Goal: Navigation & Orientation: Find specific page/section

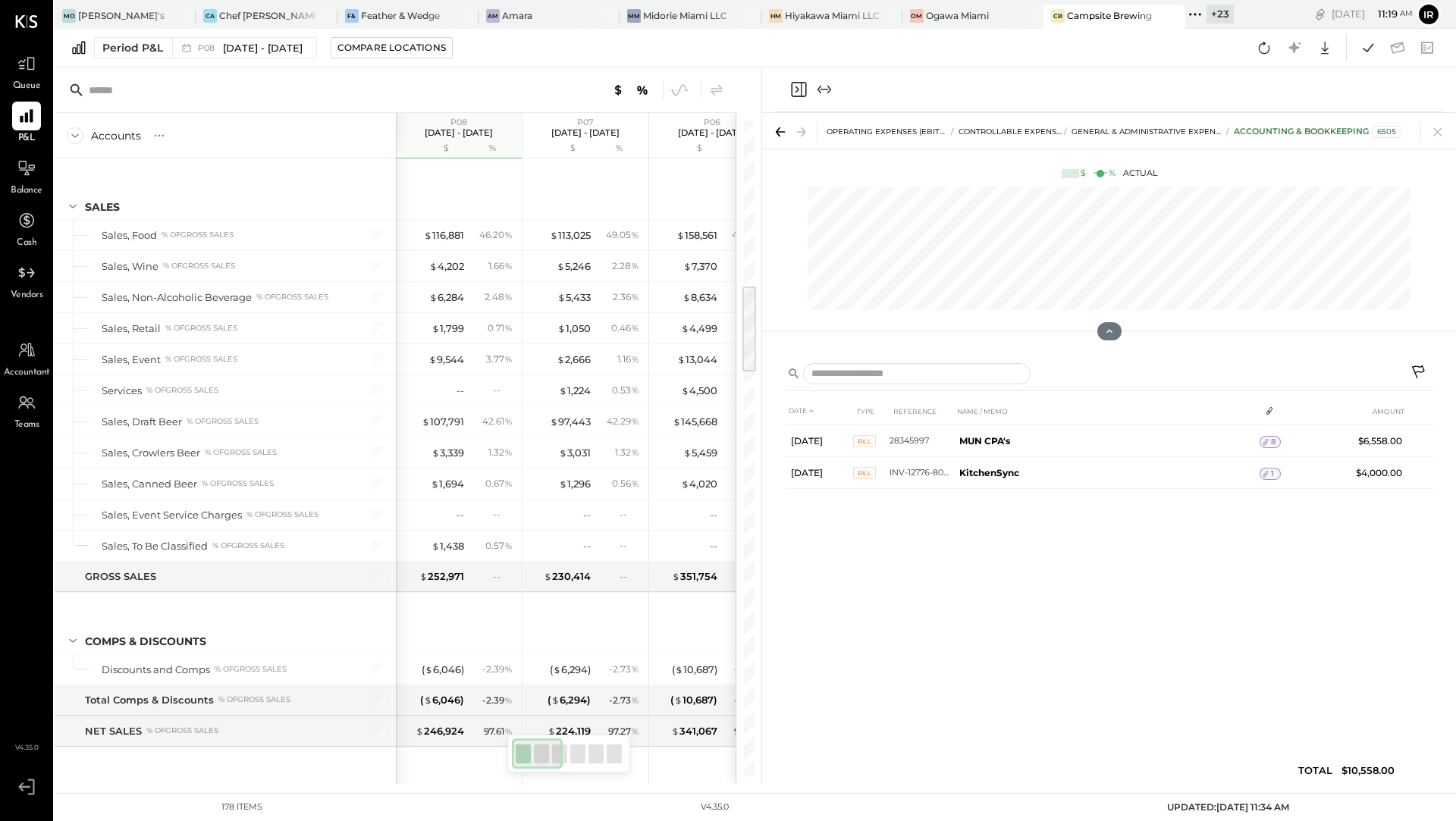
scroll to position [1226, 0]
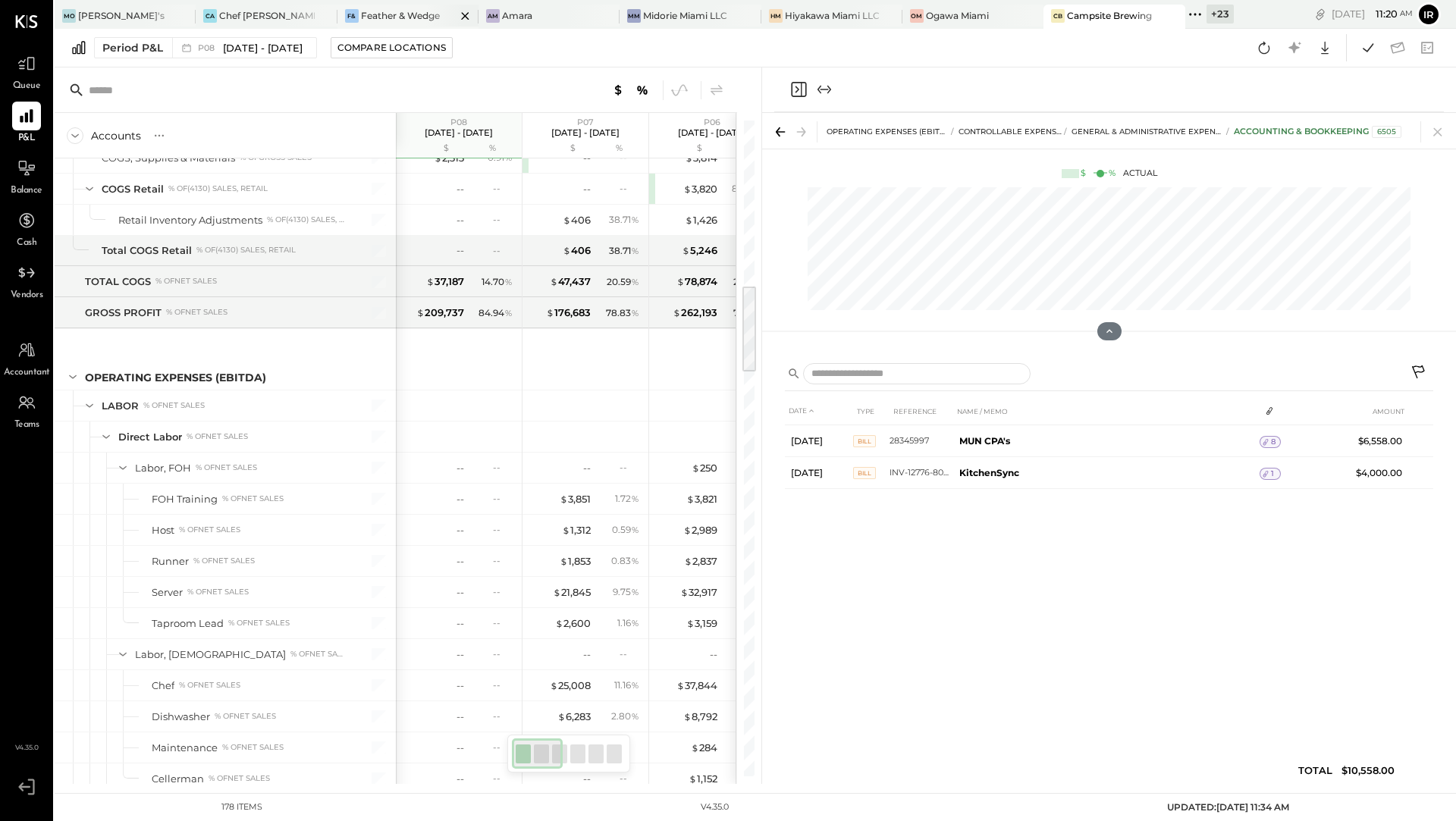
click at [398, 4] on div "F& Feather & Wedge" at bounding box center [408, 16] width 141 height 25
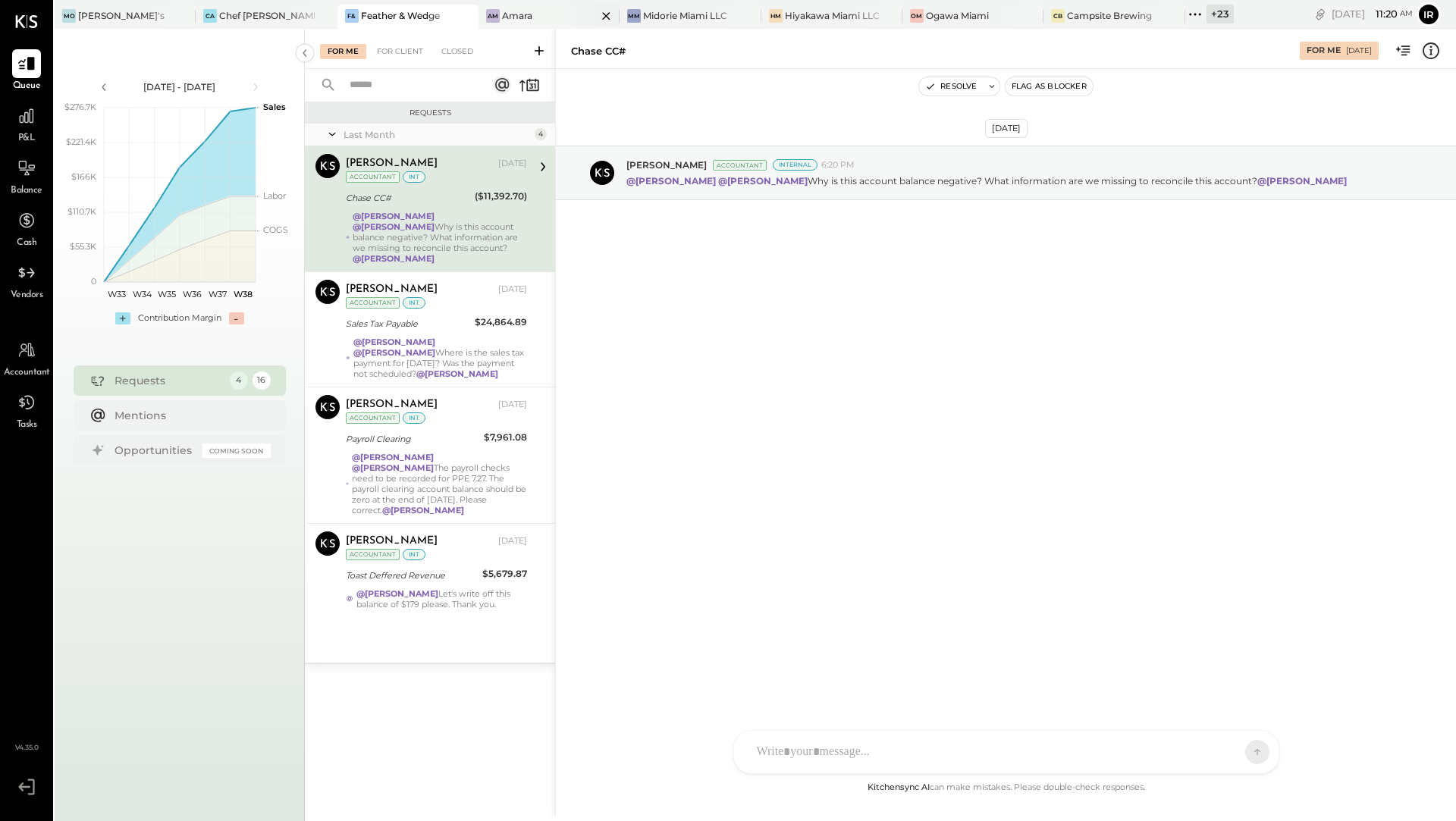
click at [486, 19] on div "Am" at bounding box center [493, 16] width 14 height 14
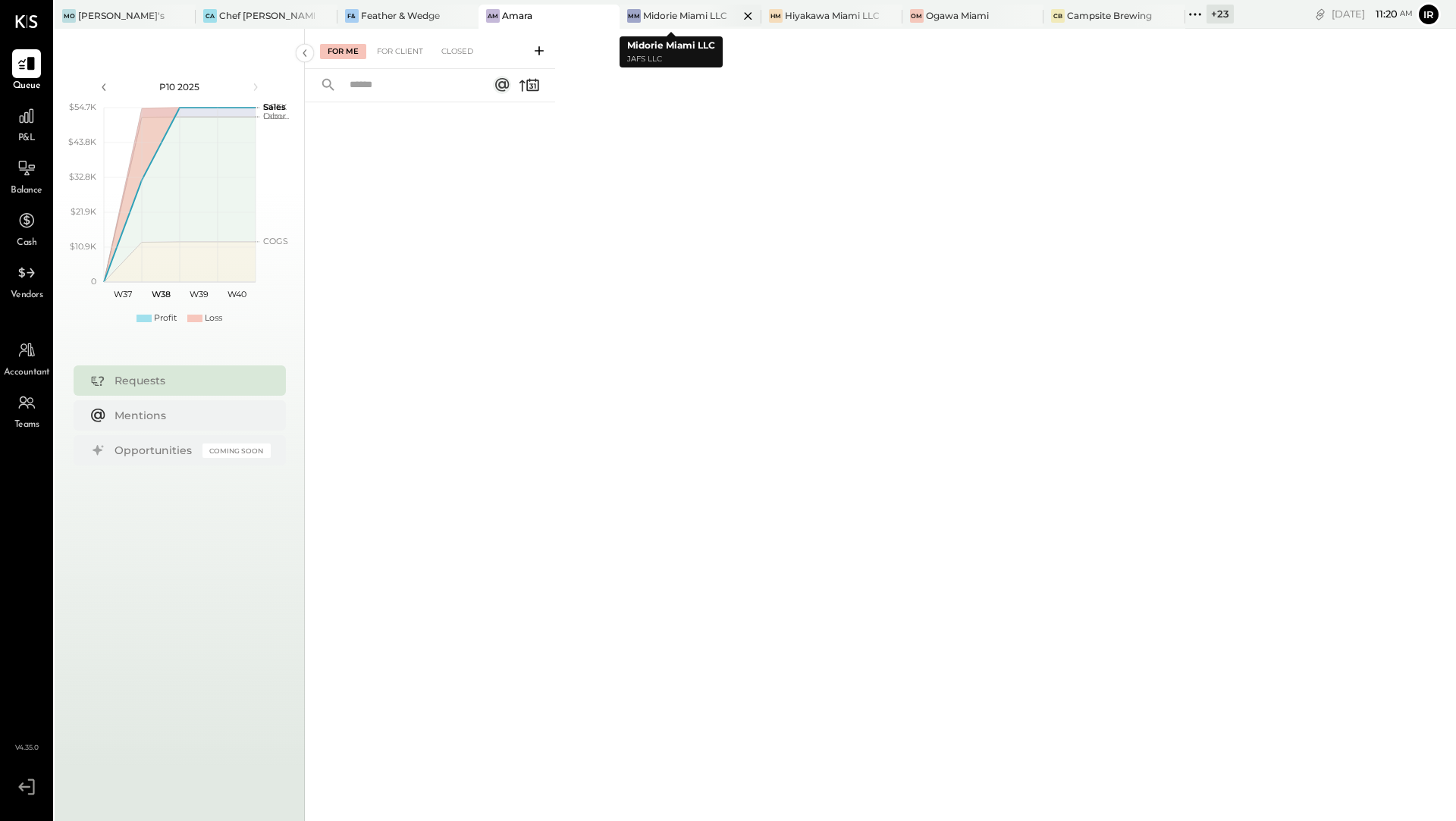
click at [664, 10] on div "Midorie Miami LLC" at bounding box center [685, 15] width 84 height 13
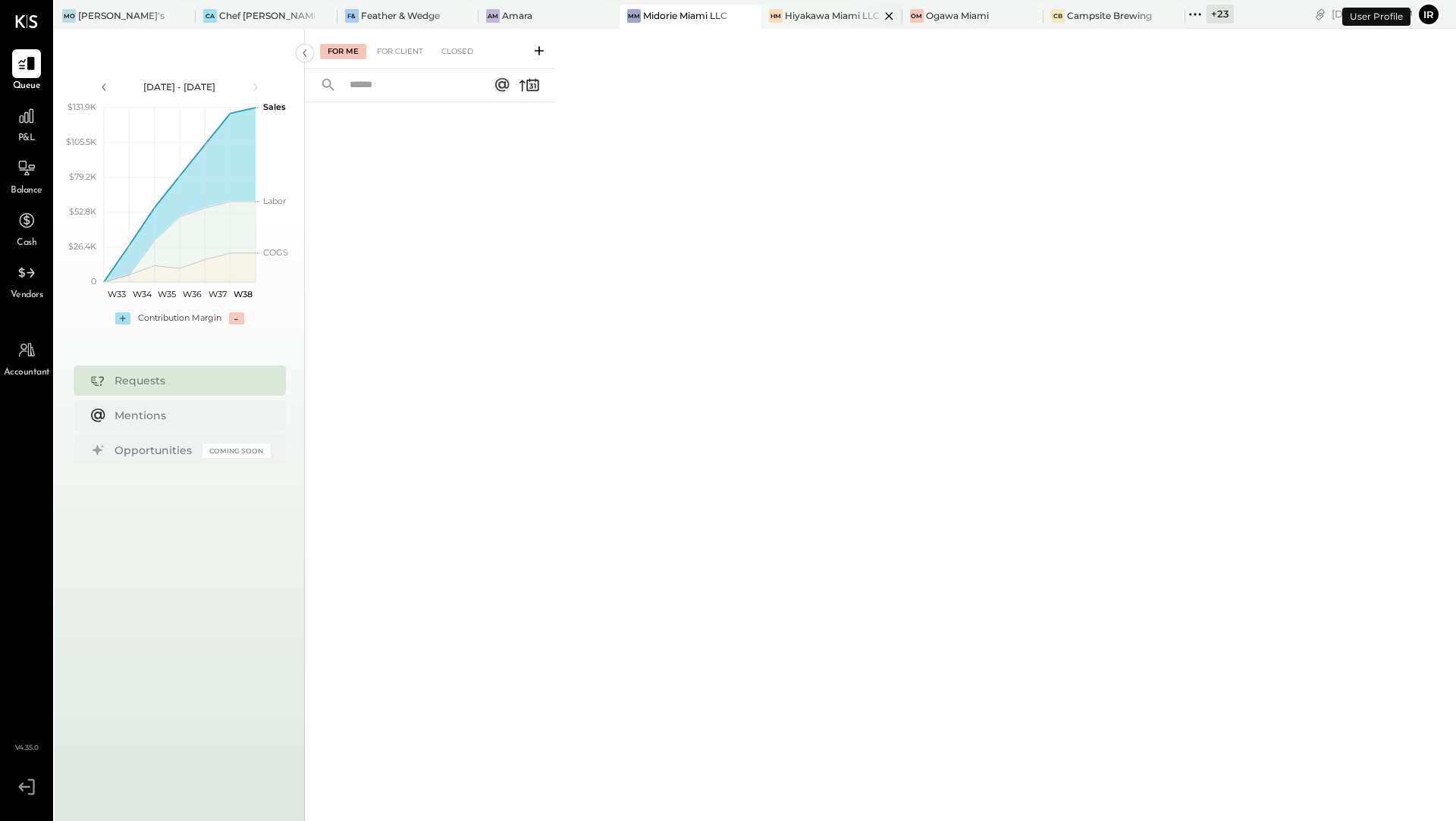
click at [779, 8] on div "HM Hiyakawa Miami LLC" at bounding box center [831, 16] width 141 height 25
click at [925, 10] on div "Ogawa Miami" at bounding box center [957, 15] width 63 height 13
click at [1092, 14] on div "Campsite Brewing" at bounding box center [1109, 15] width 85 height 13
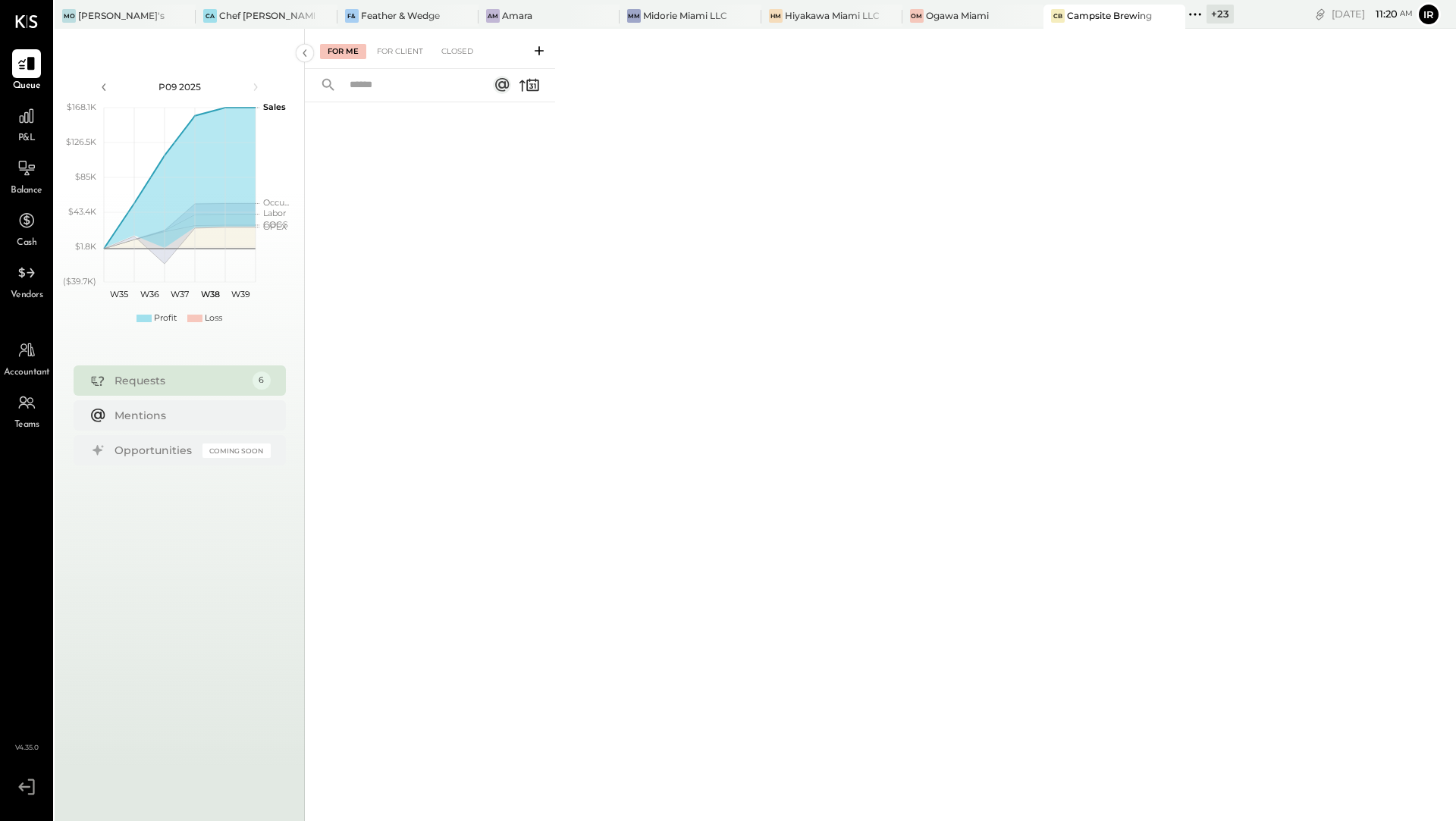
click at [1185, 13] on icon at bounding box center [1194, 14] width 19 height 19
click at [105, 18] on div "[PERSON_NAME]'s" at bounding box center [121, 15] width 86 height 13
click at [241, 11] on div "Chef [PERSON_NAME]'s Vineyard Restaurant" at bounding box center [267, 15] width 95 height 13
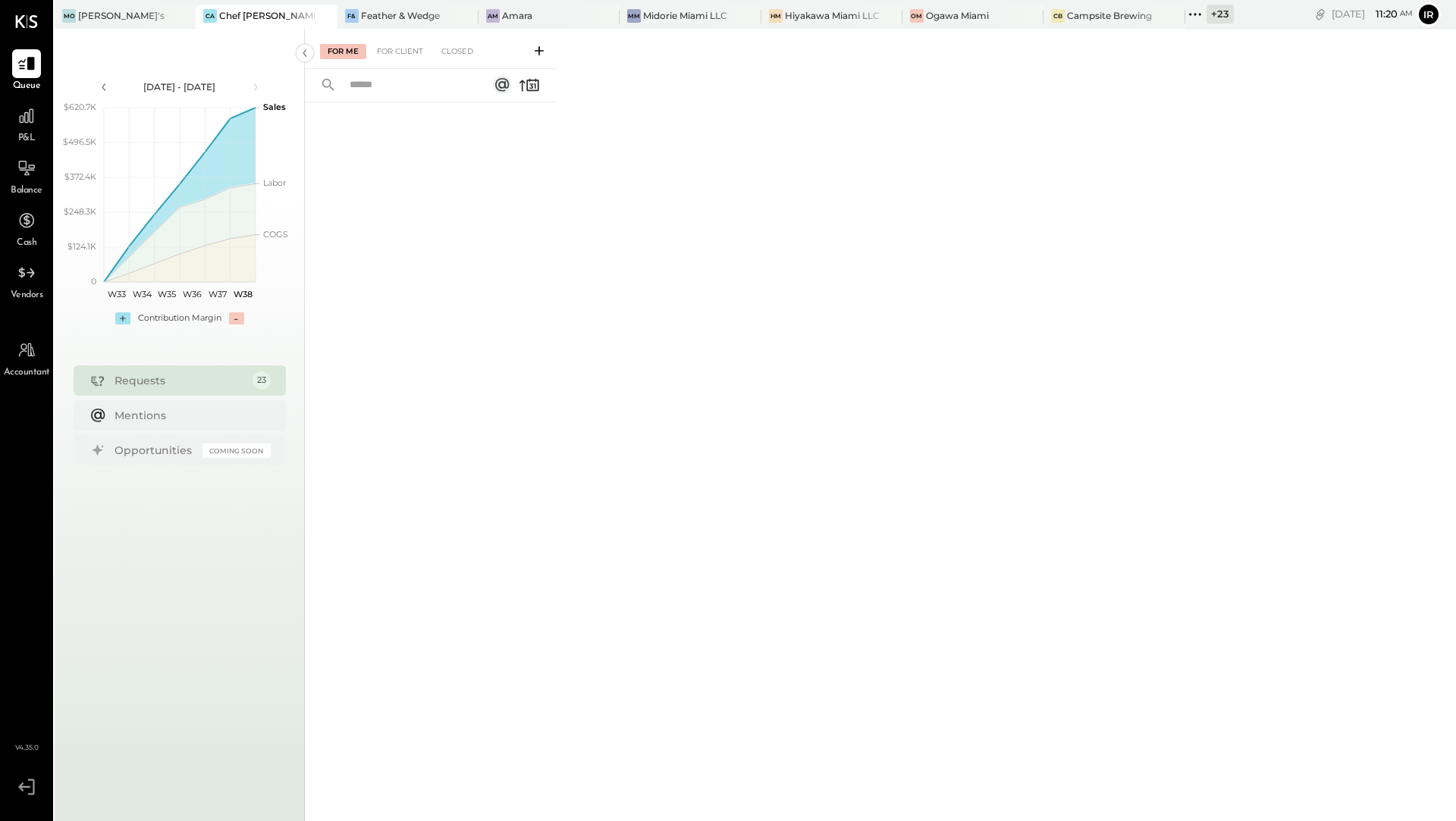
click at [1206, 16] on div "+ 23" at bounding box center [1220, 14] width 27 height 19
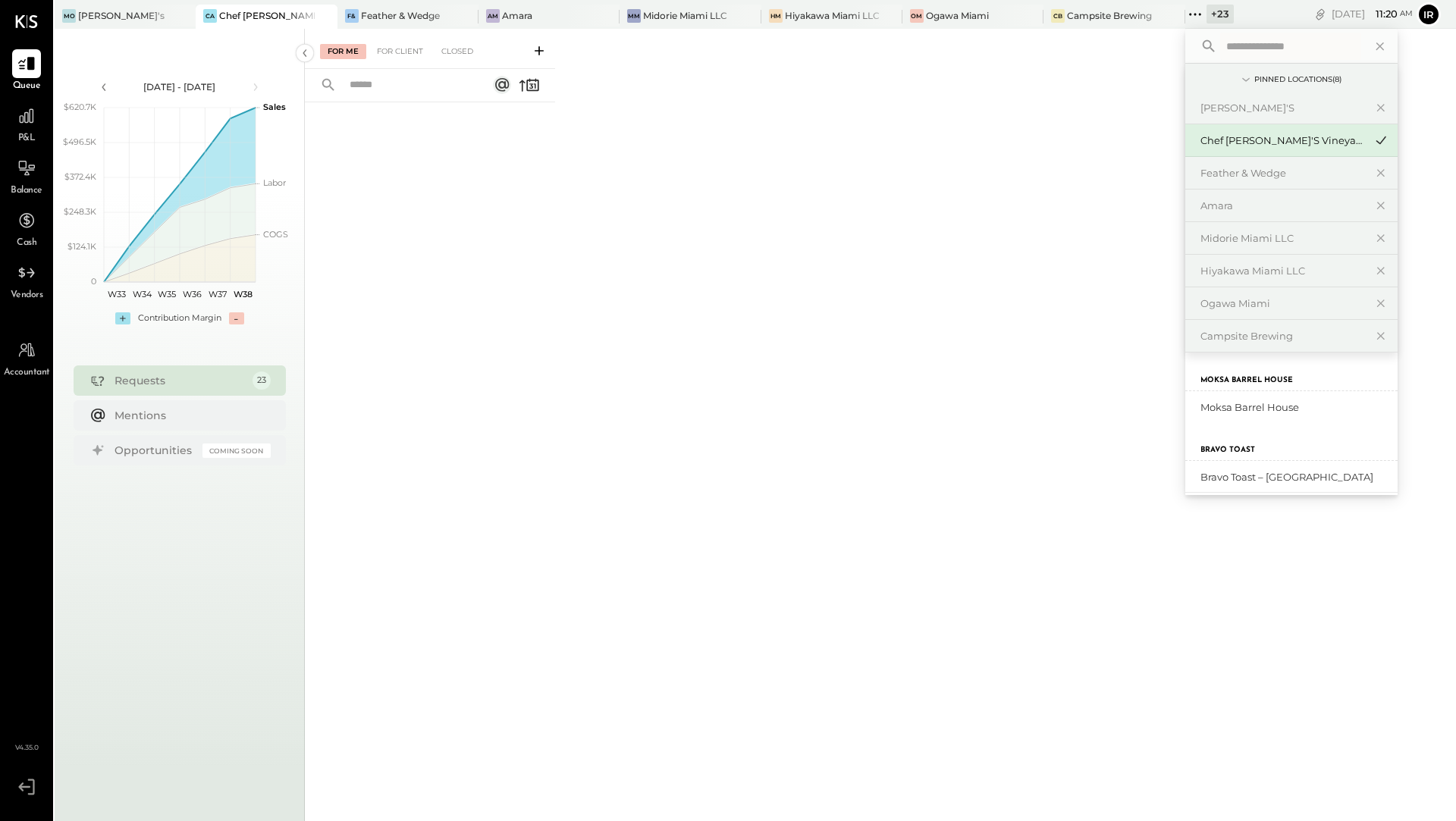
scroll to position [102, 0]
click at [1203, 376] on label "Moksa Barrel House" at bounding box center [1246, 380] width 92 height 11
click at [1200, 403] on div "Moksa Barrel House" at bounding box center [1281, 407] width 164 height 14
